Goal: Browse casually

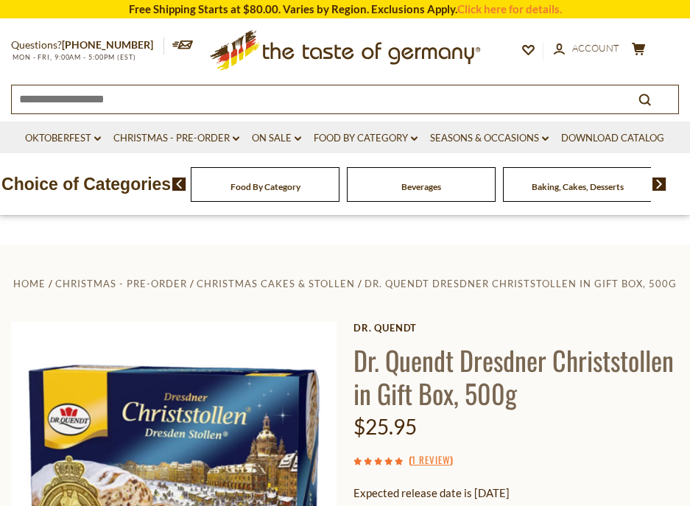
scroll to position [147, 0]
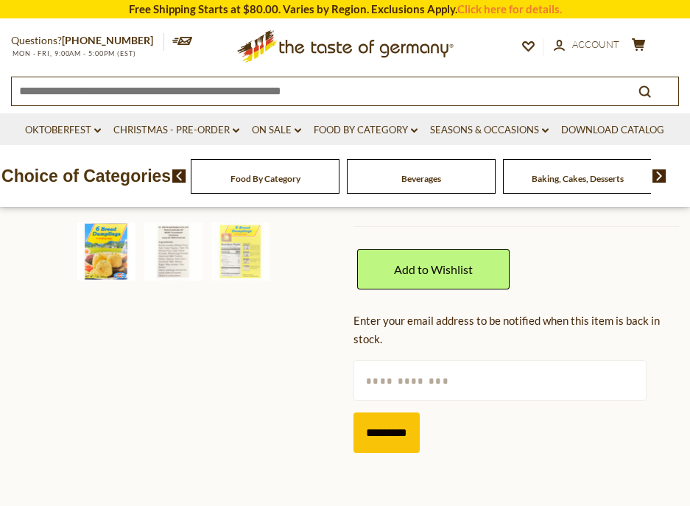
scroll to position [147, 0]
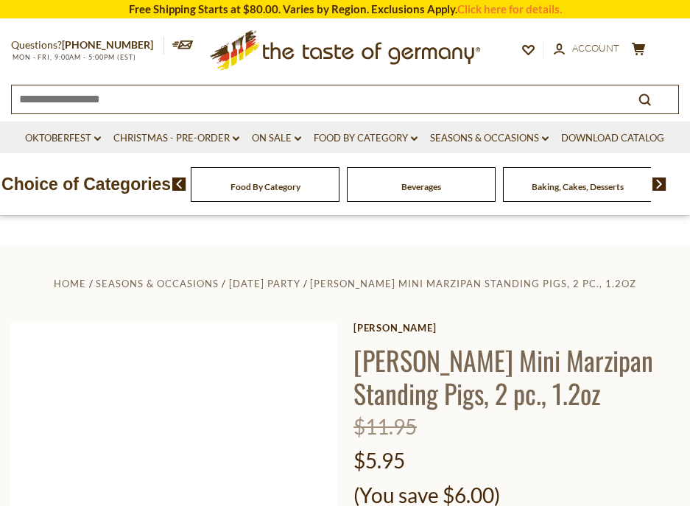
scroll to position [147, 0]
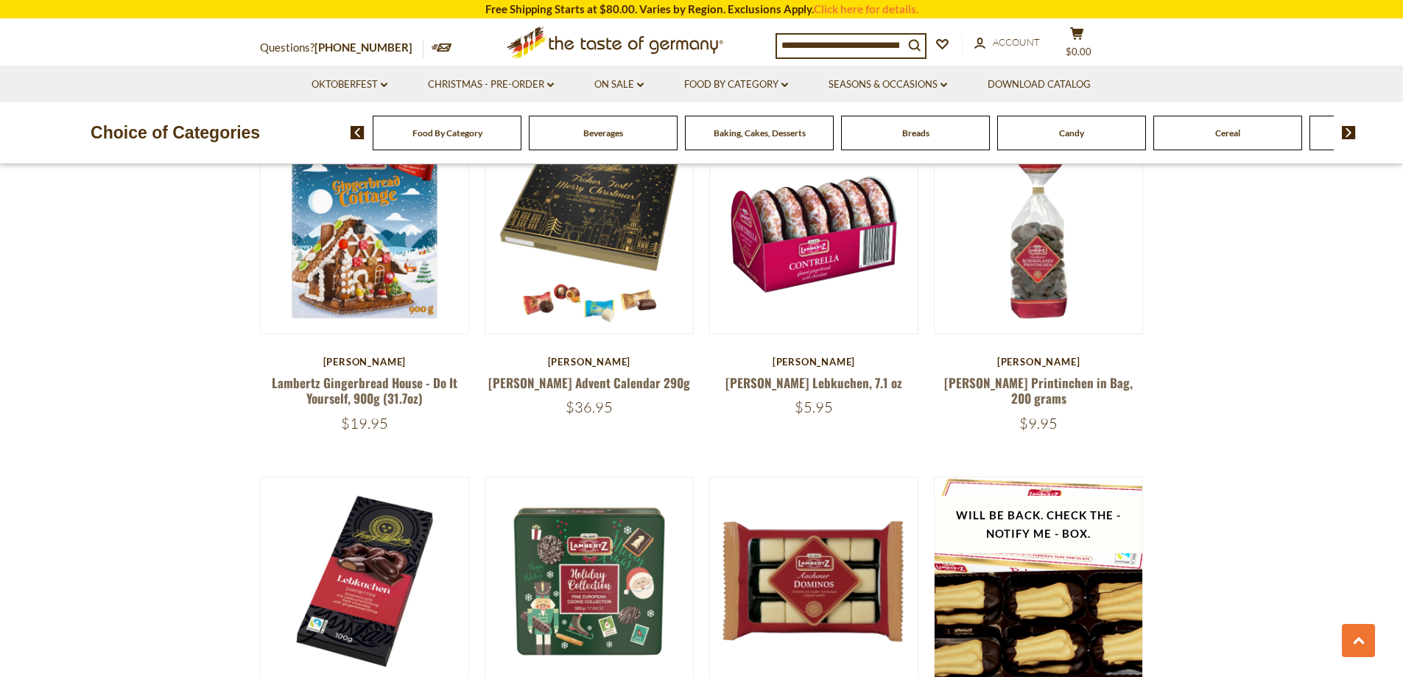
scroll to position [2947, 0]
